Goal: Information Seeking & Learning: Learn about a topic

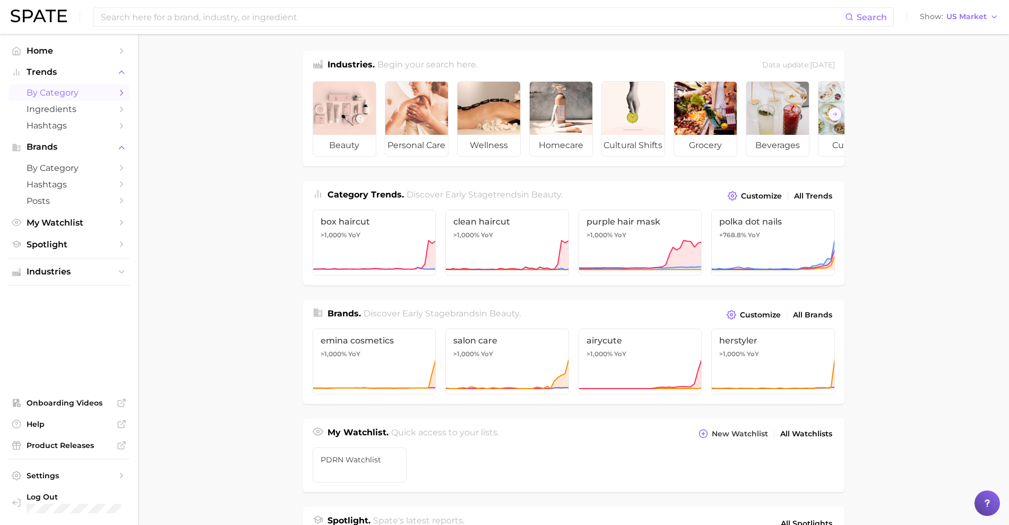
click at [81, 92] on span "by Category" at bounding box center [69, 93] width 85 height 10
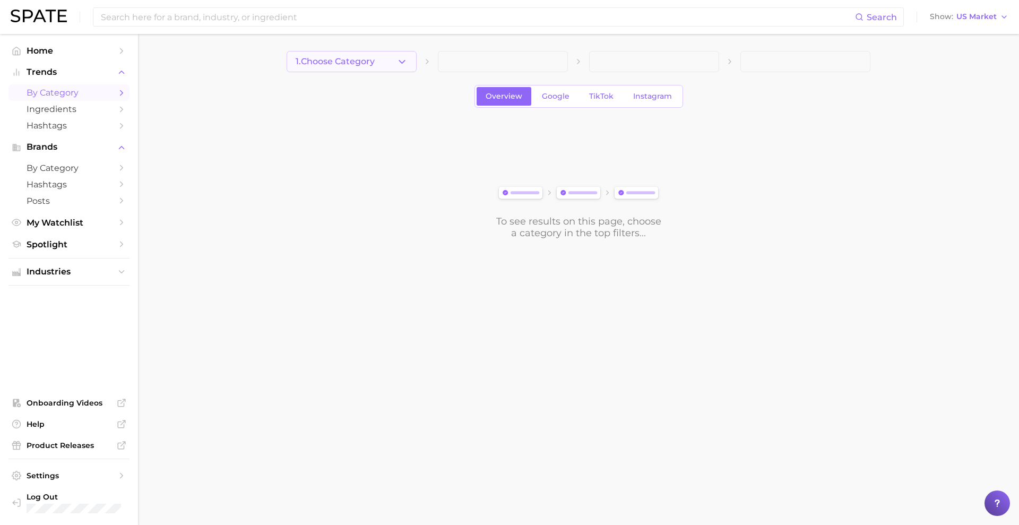
click at [390, 64] on button "1. Choose Category" at bounding box center [352, 61] width 130 height 21
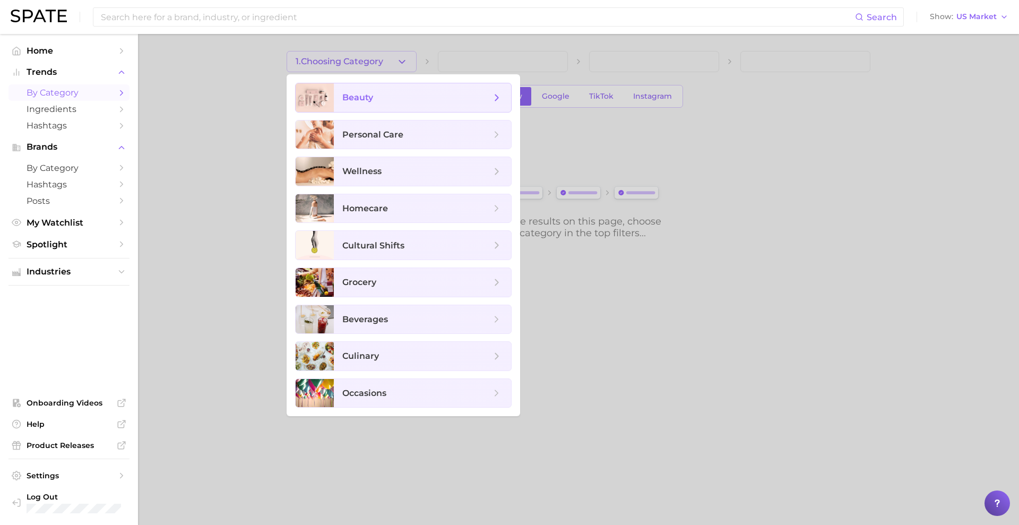
click at [392, 103] on span "beauty" at bounding box center [422, 97] width 177 height 29
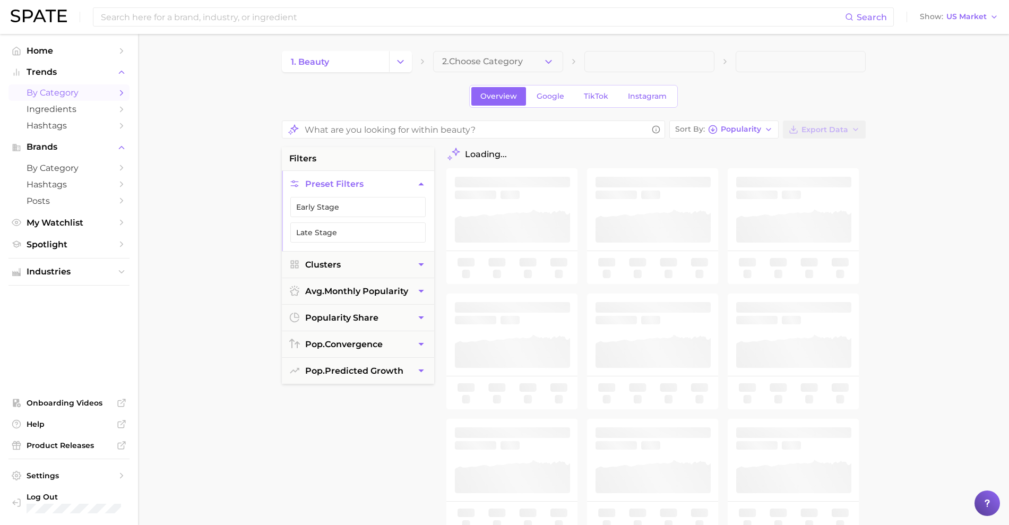
click at [468, 65] on span "2. Choose Category" at bounding box center [482, 62] width 81 height 10
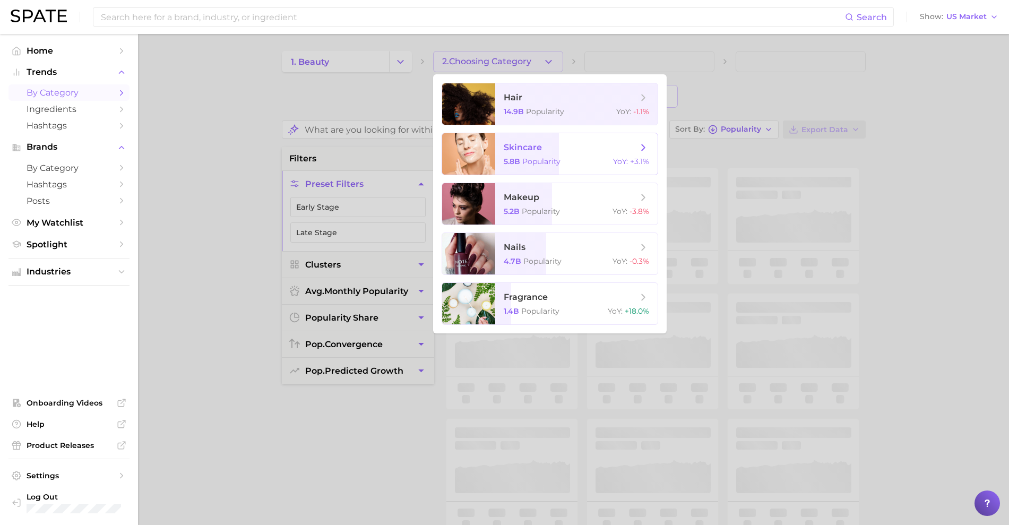
click at [518, 155] on span "skincare 5.8b Popularity YoY : +3.1%" at bounding box center [576, 153] width 162 height 41
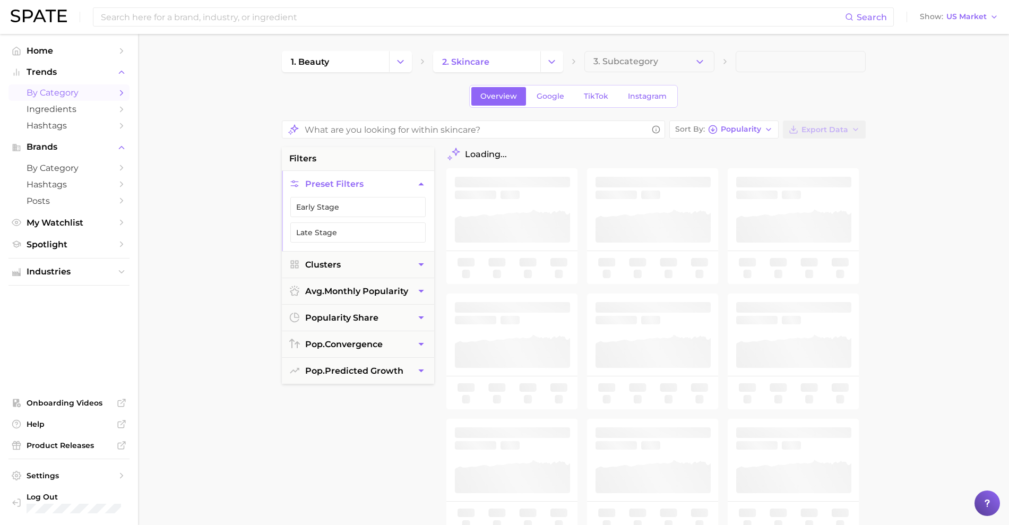
click at [636, 60] on span "3. Subcategory" at bounding box center [625, 62] width 65 height 10
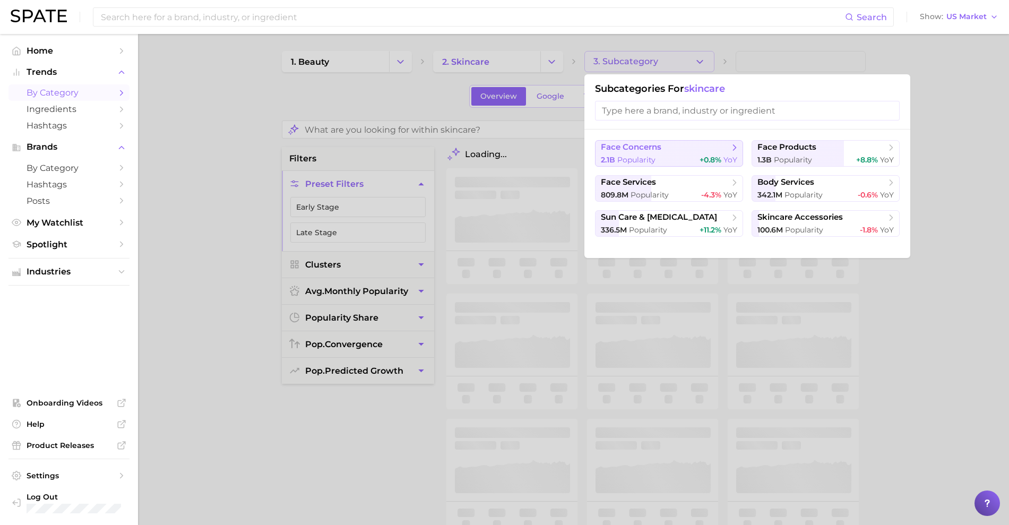
click at [639, 150] on span "face concerns" at bounding box center [631, 147] width 61 height 10
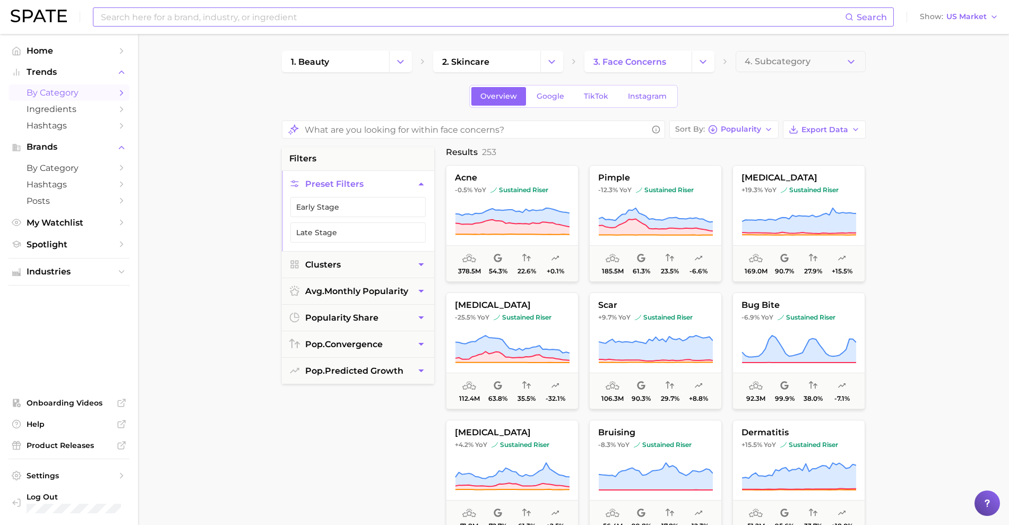
click at [289, 14] on input at bounding box center [472, 17] width 745 height 18
type input "microneedling"
click at [988, 16] on button "Show US Market" at bounding box center [959, 17] width 84 height 14
click at [968, 54] on span "United Kingdom" at bounding box center [963, 53] width 82 height 9
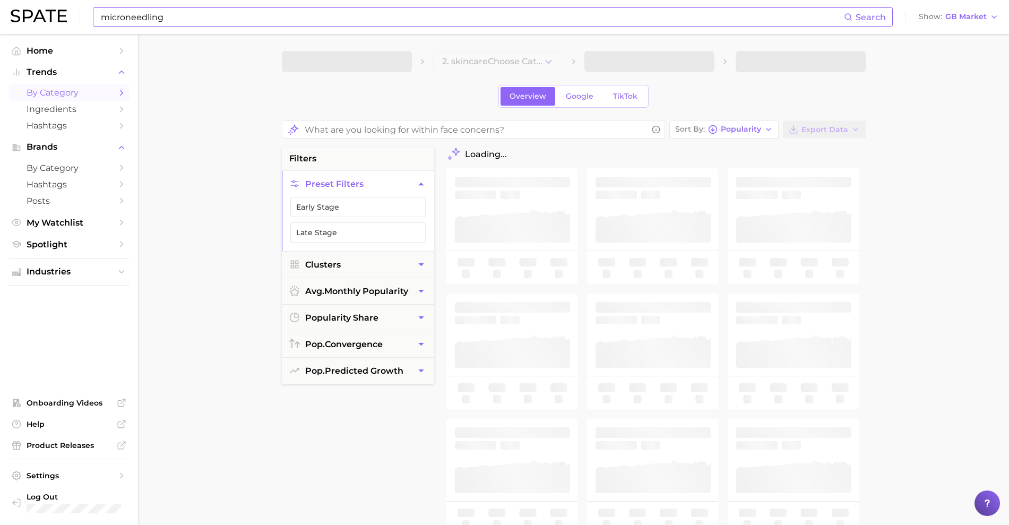
click at [781, 17] on input "microneedling" at bounding box center [472, 17] width 744 height 18
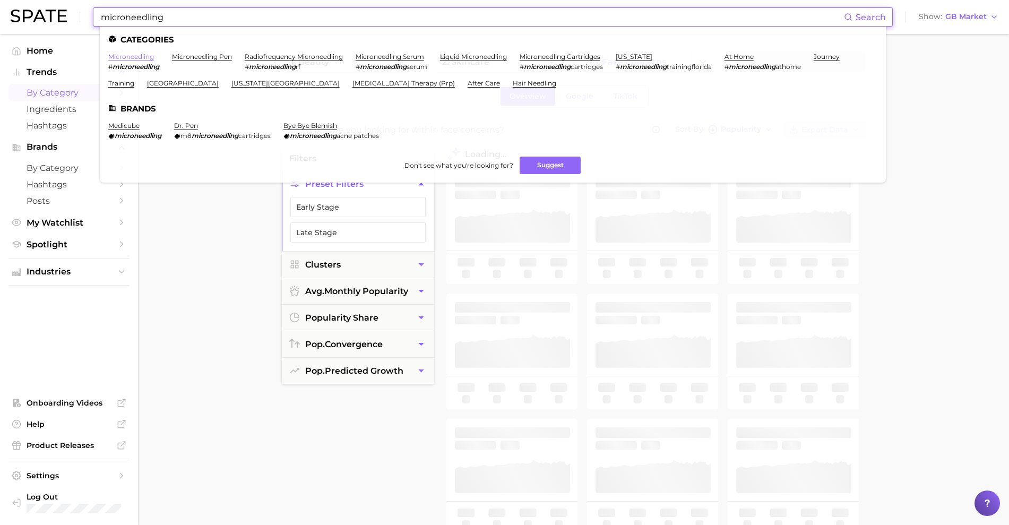
click at [150, 56] on link "microneedling" at bounding box center [131, 57] width 46 height 8
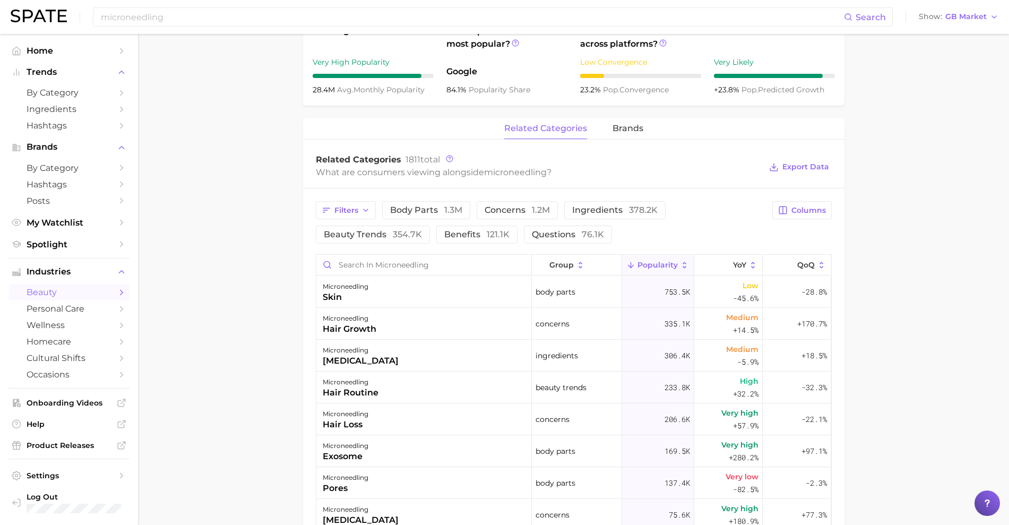
scroll to position [398, 0]
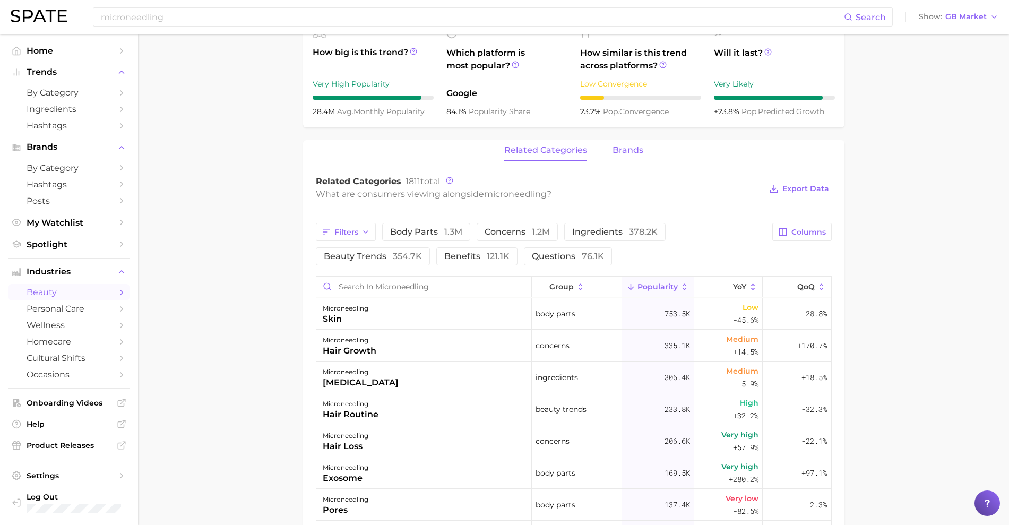
click at [612, 154] on span "brands" at bounding box center [627, 150] width 31 height 10
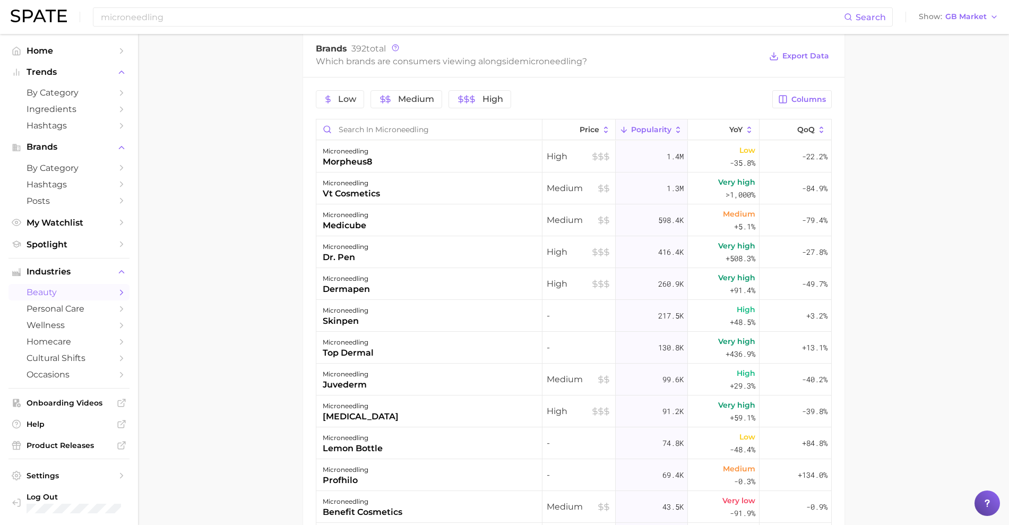
scroll to position [0, 0]
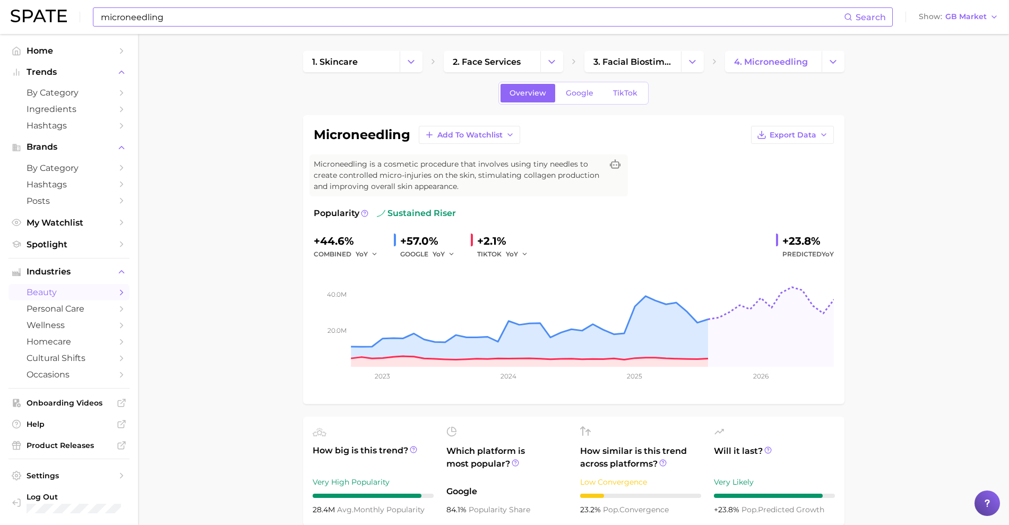
click at [323, 8] on input "microneedling" at bounding box center [472, 17] width 744 height 18
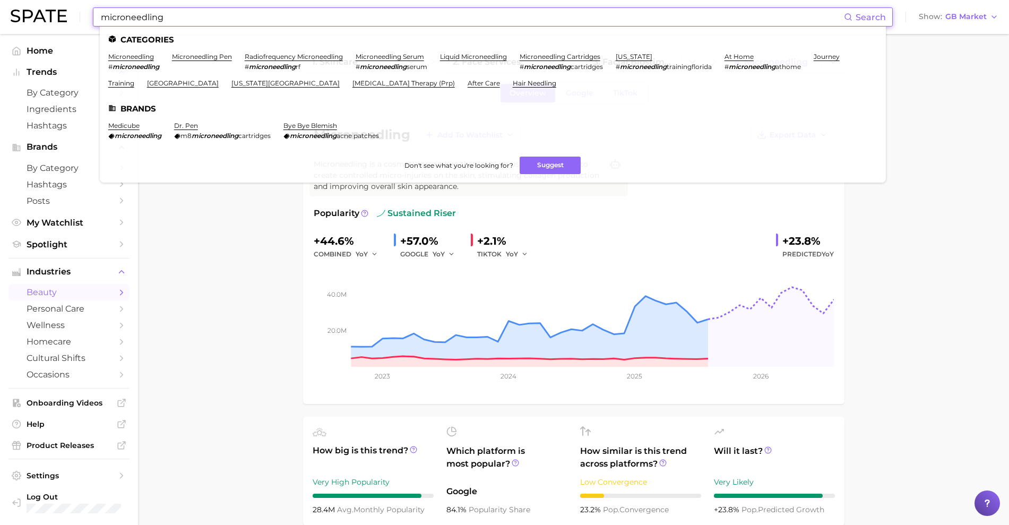
click at [323, 8] on input "microneedling" at bounding box center [472, 17] width 744 height 18
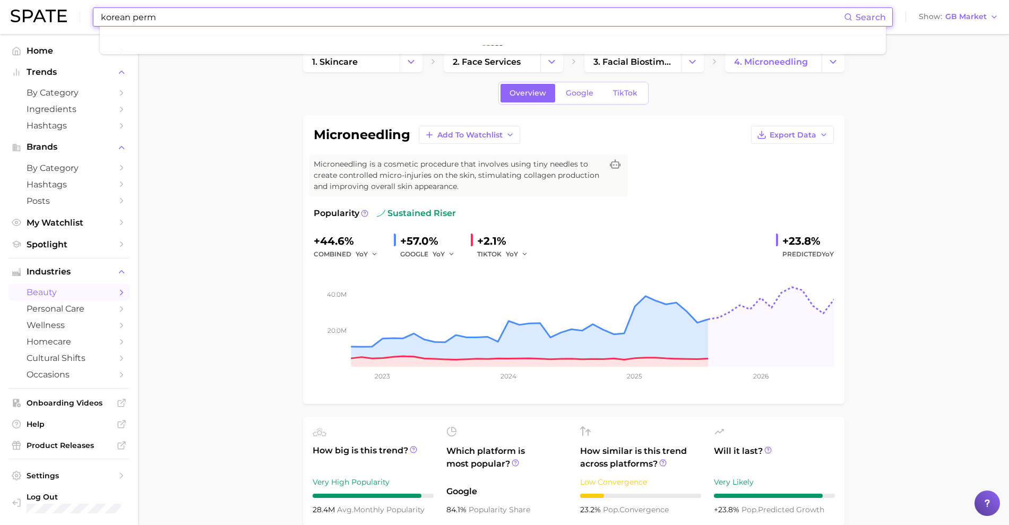
click at [782, 15] on input "korean perm" at bounding box center [472, 17] width 744 height 18
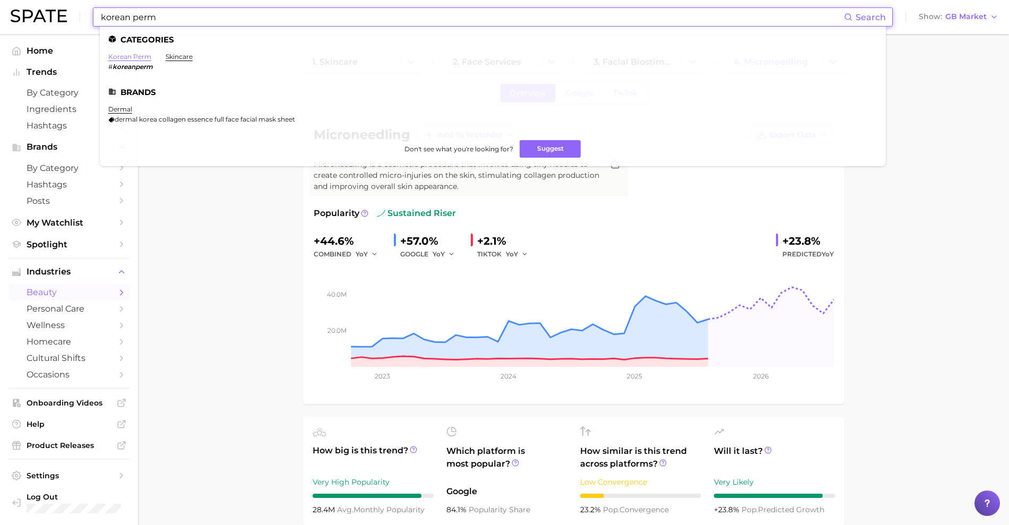
click at [141, 57] on link "korean perm" at bounding box center [129, 57] width 43 height 8
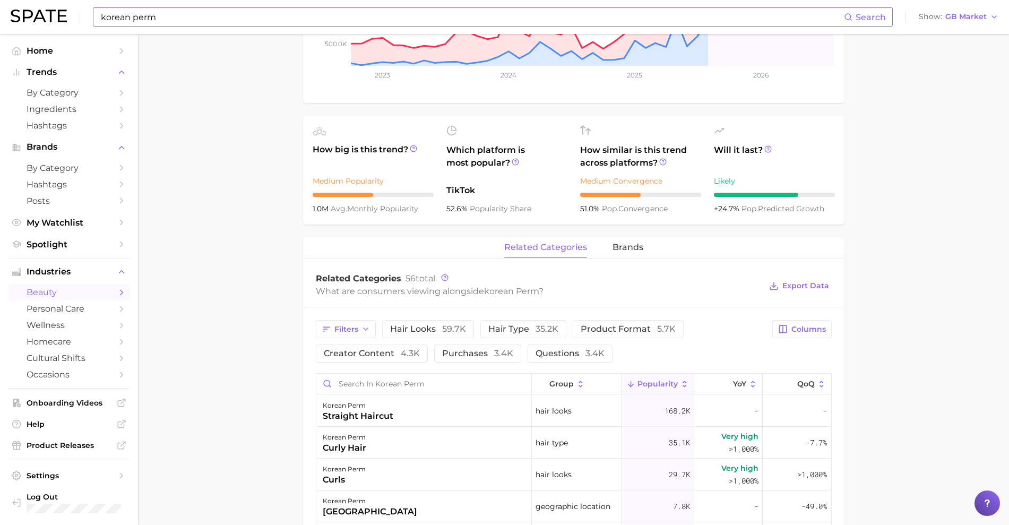
scroll to position [398, 0]
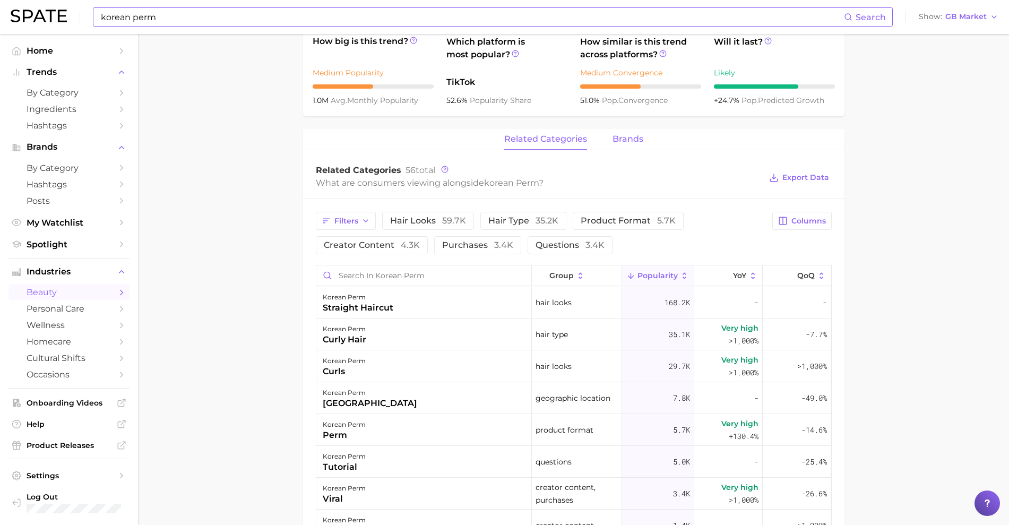
click at [627, 135] on span "brands" at bounding box center [627, 139] width 31 height 10
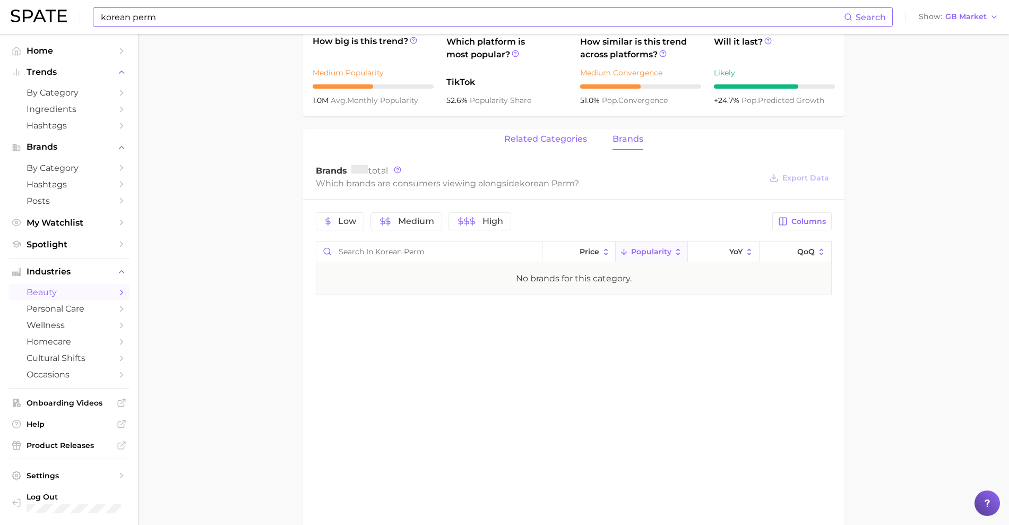
click at [538, 143] on span "related categories" at bounding box center [545, 139] width 83 height 10
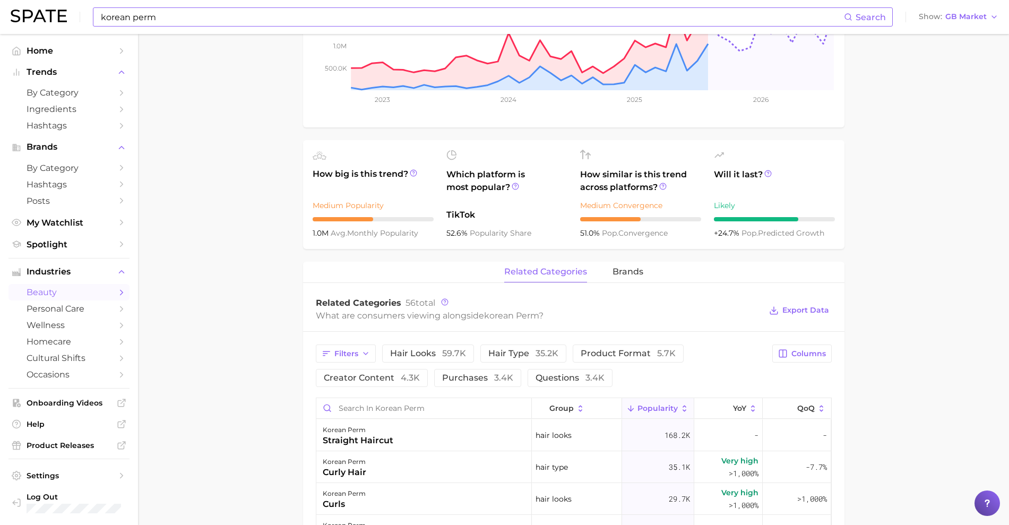
scroll to position [0, 0]
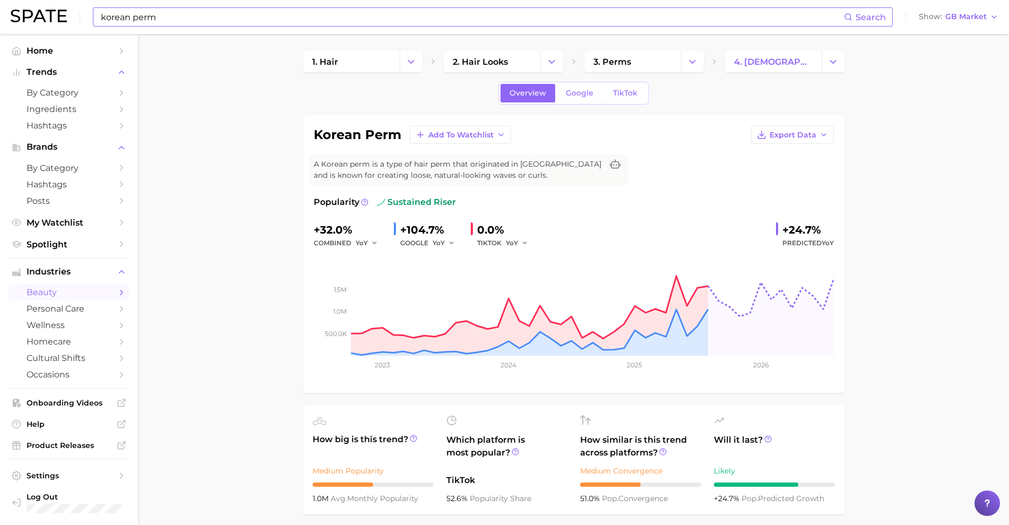
click at [594, 22] on input "korean perm" at bounding box center [472, 17] width 744 height 18
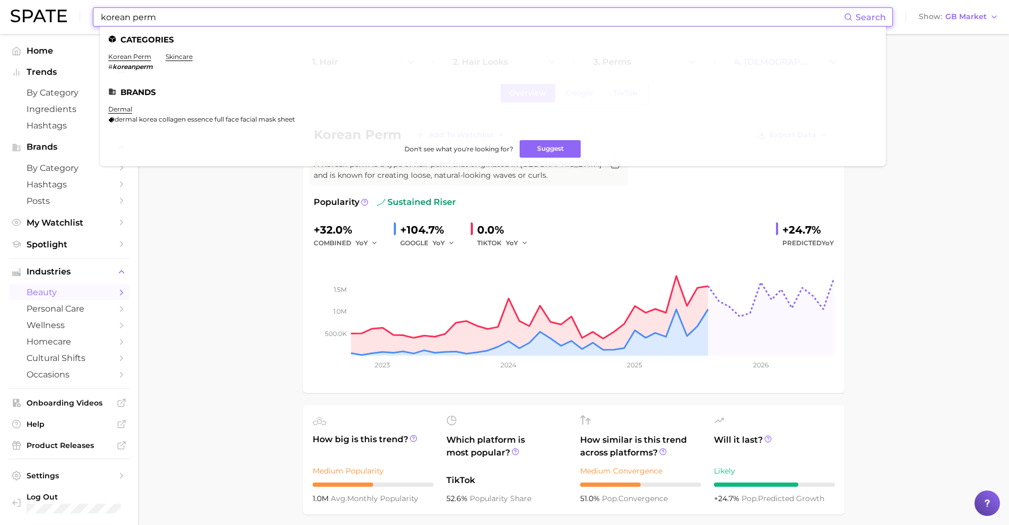
click at [594, 22] on input "korean perm" at bounding box center [472, 17] width 744 height 18
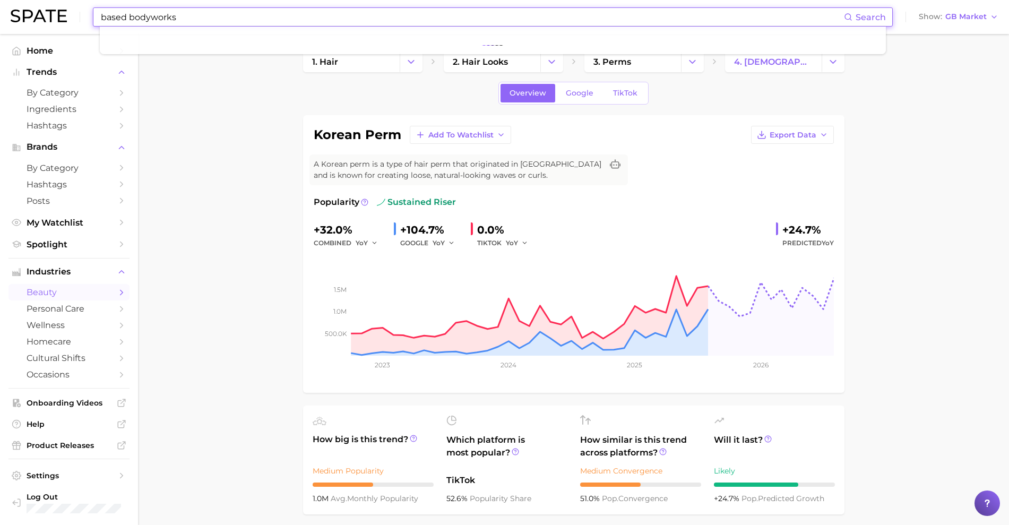
type input "based bodyworks"
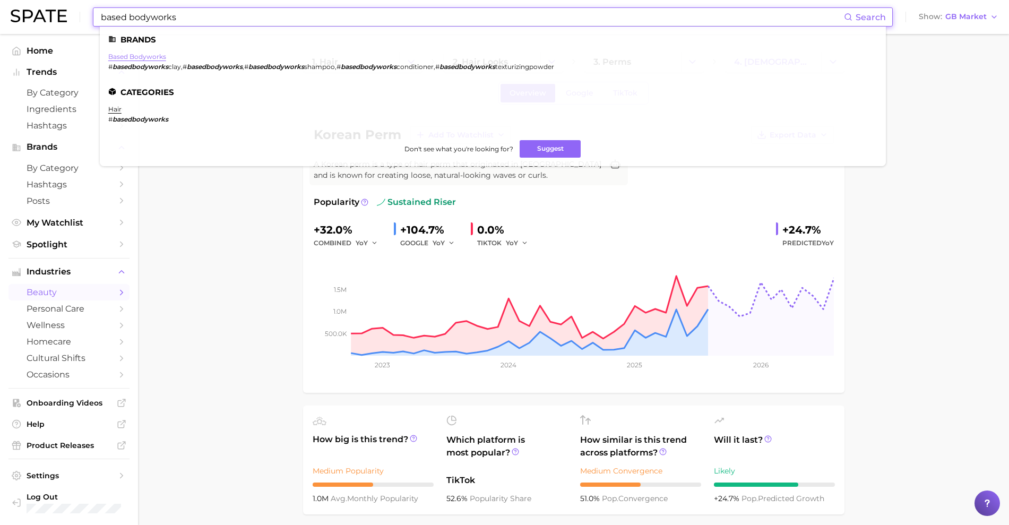
click at [115, 56] on link "based bodyworks" at bounding box center [137, 57] width 58 height 8
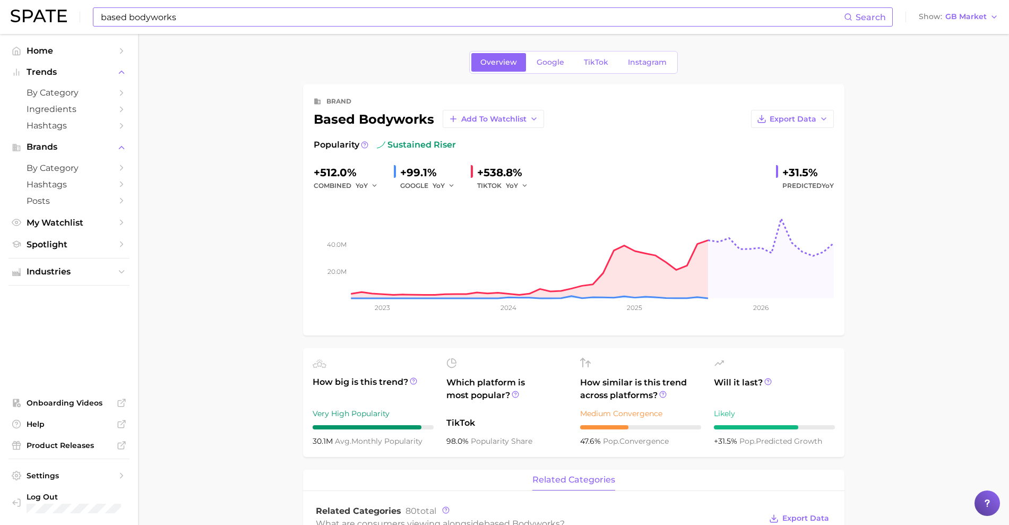
click at [170, 14] on input "based bodyworks" at bounding box center [472, 17] width 744 height 18
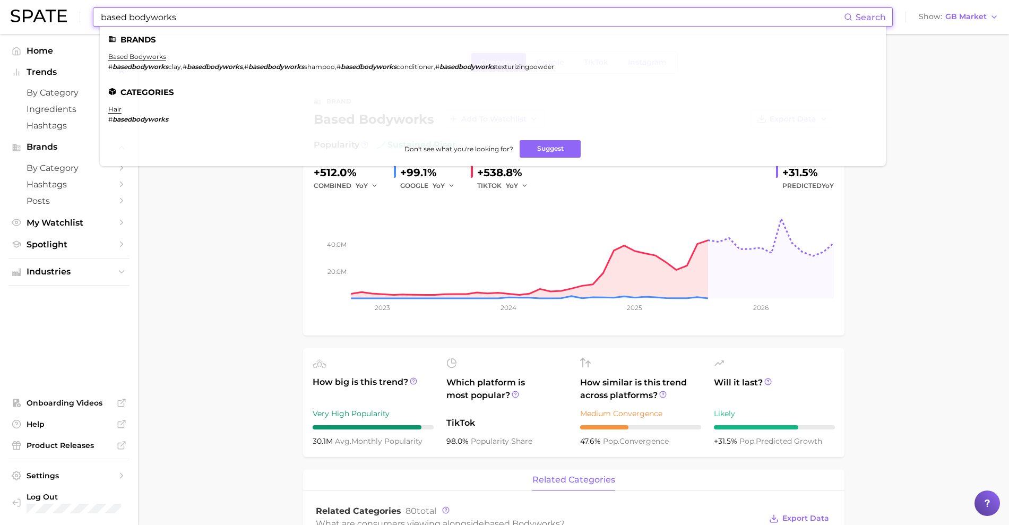
click at [171, 14] on input "based bodyworks" at bounding box center [472, 17] width 744 height 18
click at [171, 16] on input "based bodyworks" at bounding box center [472, 17] width 744 height 18
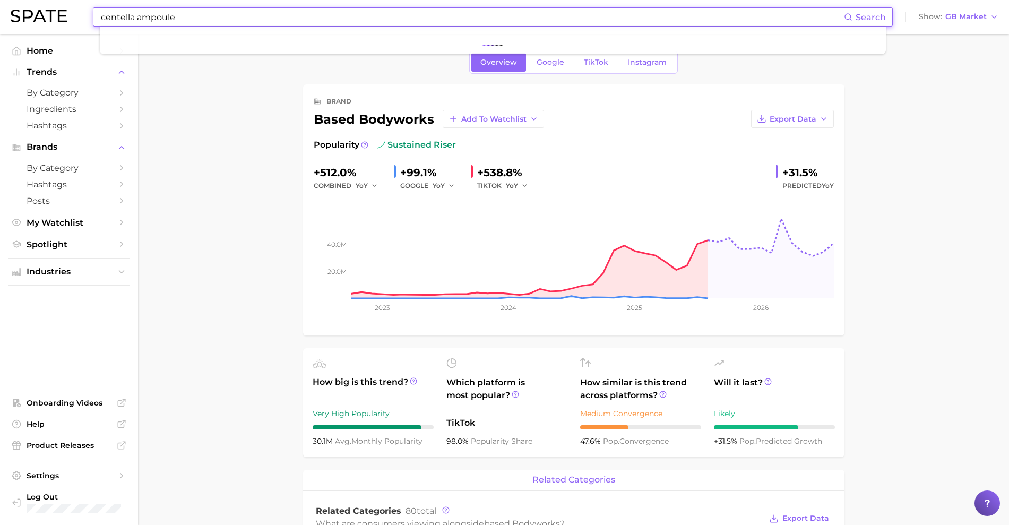
type input "centella ampoule"
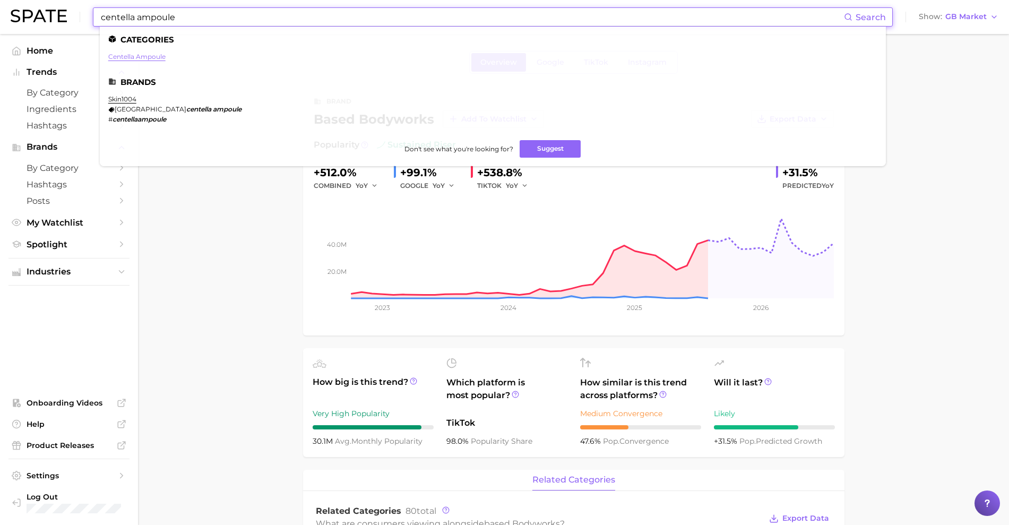
click at [132, 54] on link "centella ampoule" at bounding box center [136, 57] width 57 height 8
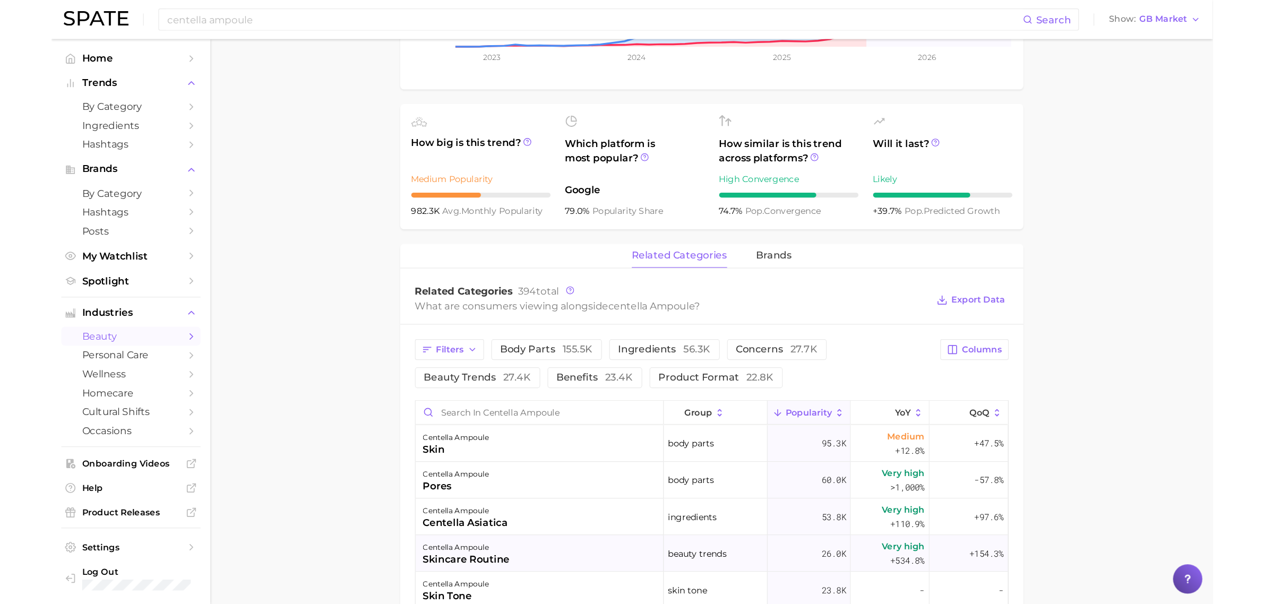
scroll to position [398, 0]
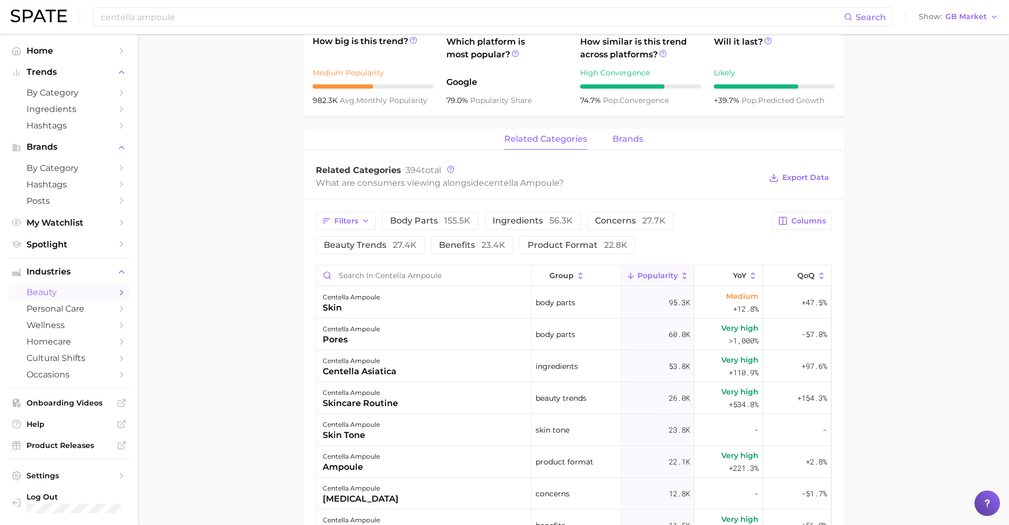
click at [626, 137] on span "brands" at bounding box center [627, 139] width 31 height 10
